Goal: Transaction & Acquisition: Purchase product/service

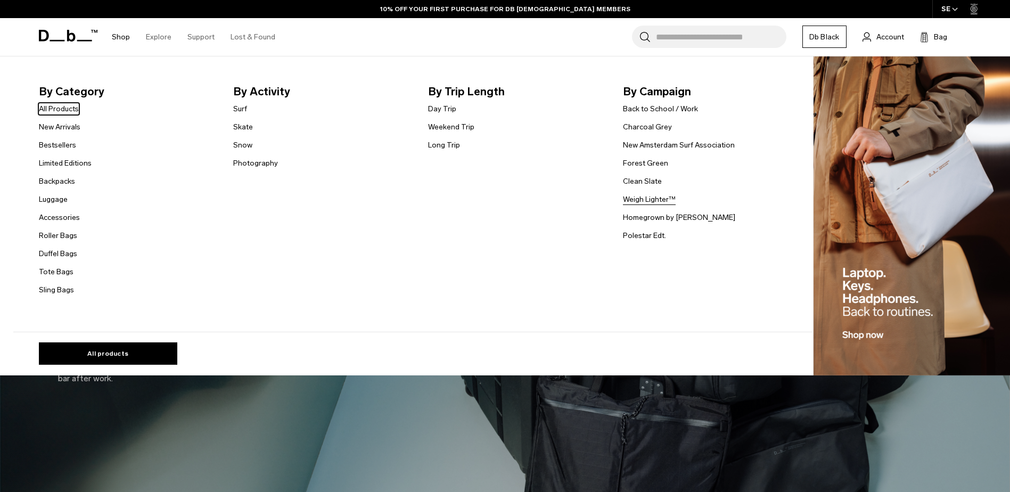
click at [644, 203] on link "Weigh Lighter™" at bounding box center [649, 199] width 53 height 11
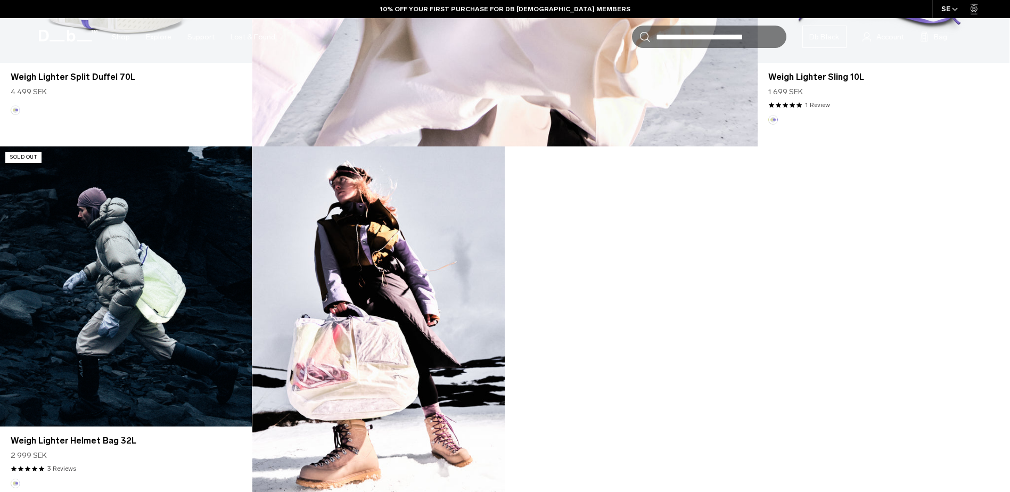
click at [138, 271] on link "Weigh Lighter Helmet Bag 32L" at bounding box center [126, 286] width 252 height 280
